Goal: Obtain resource: Obtain resource

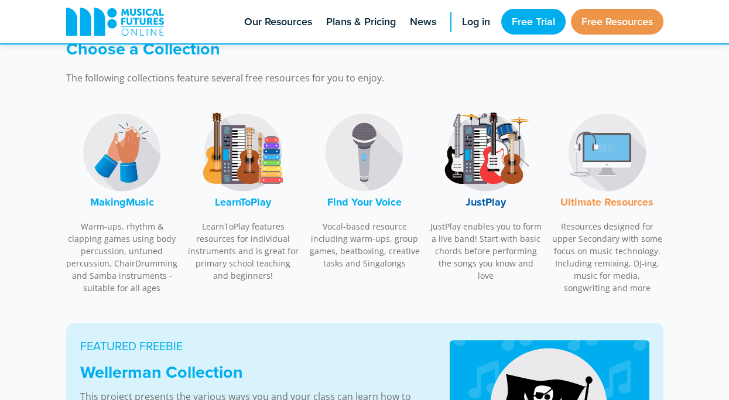
scroll to position [352, 0]
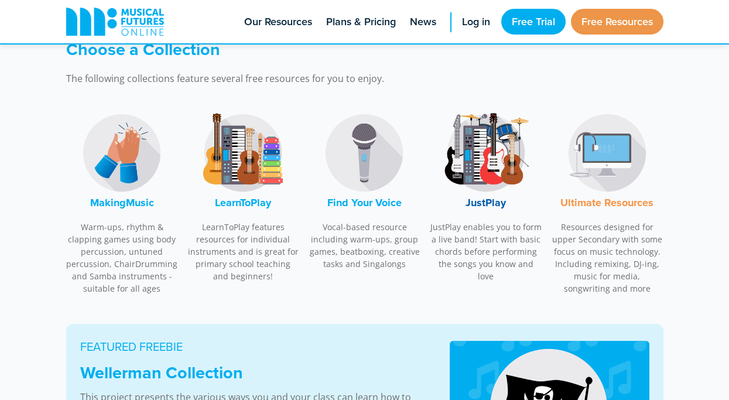
click at [497, 203] on font "JustPlay" at bounding box center [486, 202] width 40 height 15
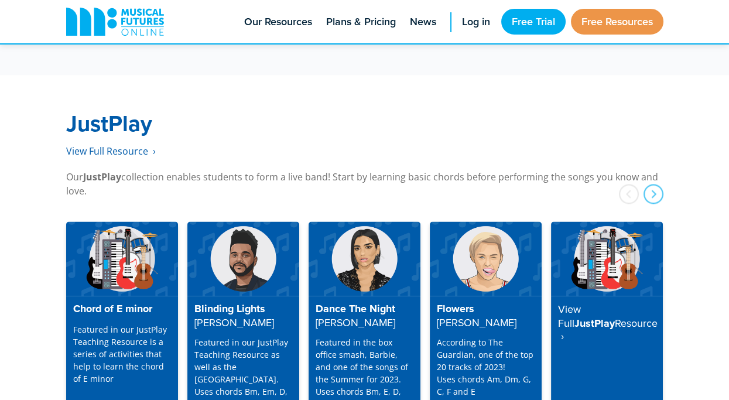
scroll to position [3005, 0]
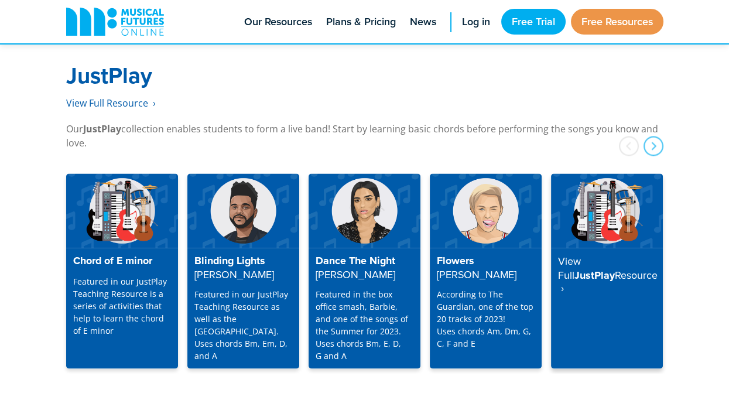
click at [598, 267] on strong "Resource ‎ ›" at bounding box center [608, 281] width 100 height 28
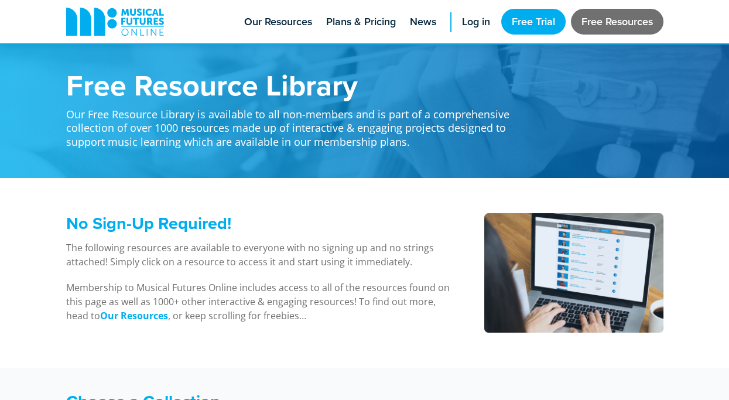
click at [619, 15] on link "Free Resources" at bounding box center [617, 22] width 93 height 26
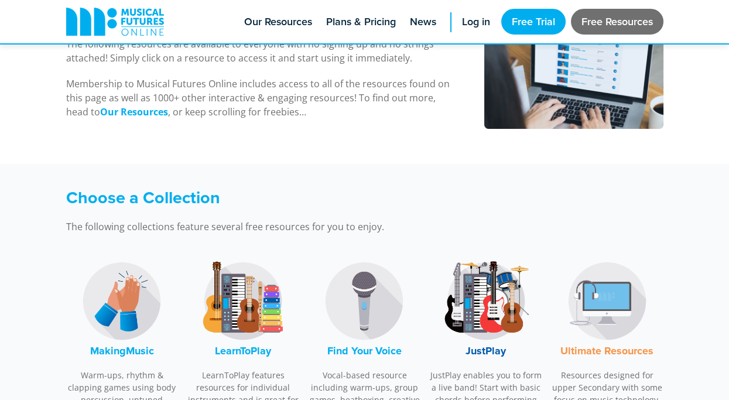
scroll to position [213, 0]
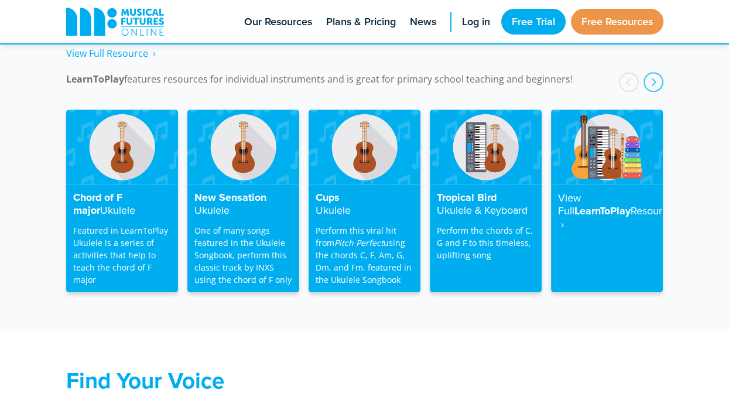
scroll to position [1930, 0]
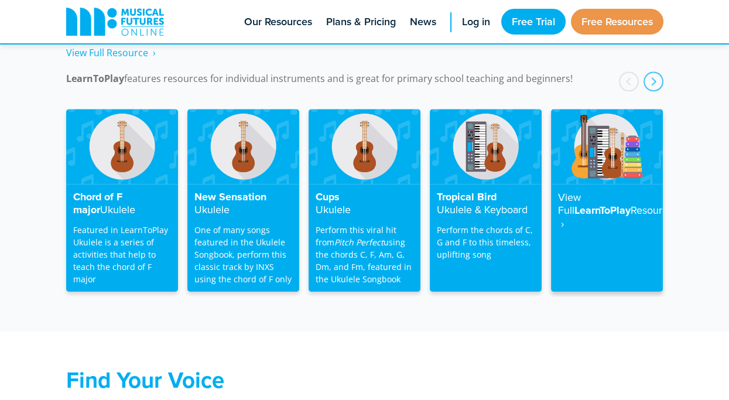
drag, startPoint x: 568, startPoint y: 197, endPoint x: 552, endPoint y: 208, distance: 19.5
click at [552, 208] on div "View Full LearnToPlay Resource ‎ ›" at bounding box center [607, 238] width 112 height 108
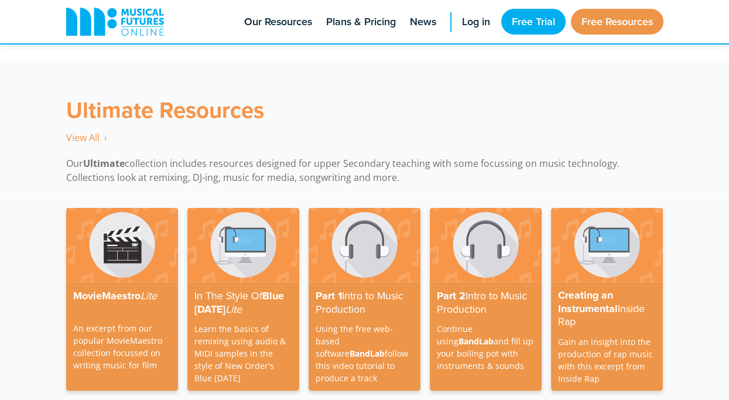
scroll to position [3269, 0]
